Goal: Transaction & Acquisition: Purchase product/service

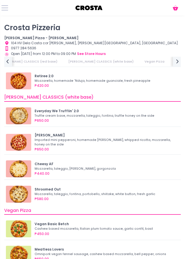
scroll to position [0, 59]
click at [94, 110] on div "Everyday We Trufflin' 2.0" at bounding box center [106, 110] width 143 height 5
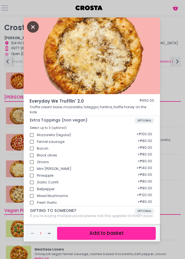
click at [28, 26] on icon "Close" at bounding box center [33, 27] width 12 height 12
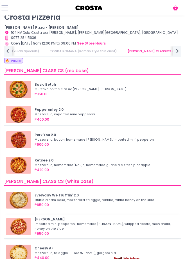
scroll to position [150, 0]
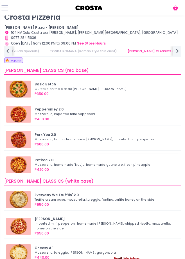
click at [54, 167] on div "₱420.00" at bounding box center [106, 169] width 143 height 5
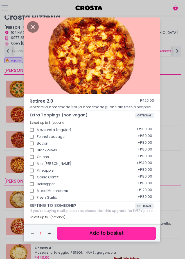
click at [75, 107] on p "Mozzarella, homemade 'Nduja, homemade guanciale, fresh pineapple" at bounding box center [92, 106] width 125 height 5
click at [19, 129] on div "Retiree 2.0 ₱420.00 Mozzarella, homemade 'Nduja, homemade guanciale, fresh pine…" at bounding box center [92, 129] width 185 height 259
click at [32, 29] on icon "Close" at bounding box center [33, 27] width 12 height 12
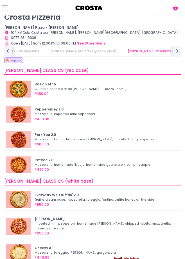
click at [82, 143] on div "₱600.00" at bounding box center [106, 144] width 143 height 5
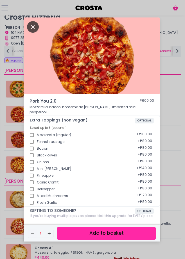
click at [30, 28] on icon "Close" at bounding box center [33, 27] width 12 height 12
